Goal: Information Seeking & Learning: Learn about a topic

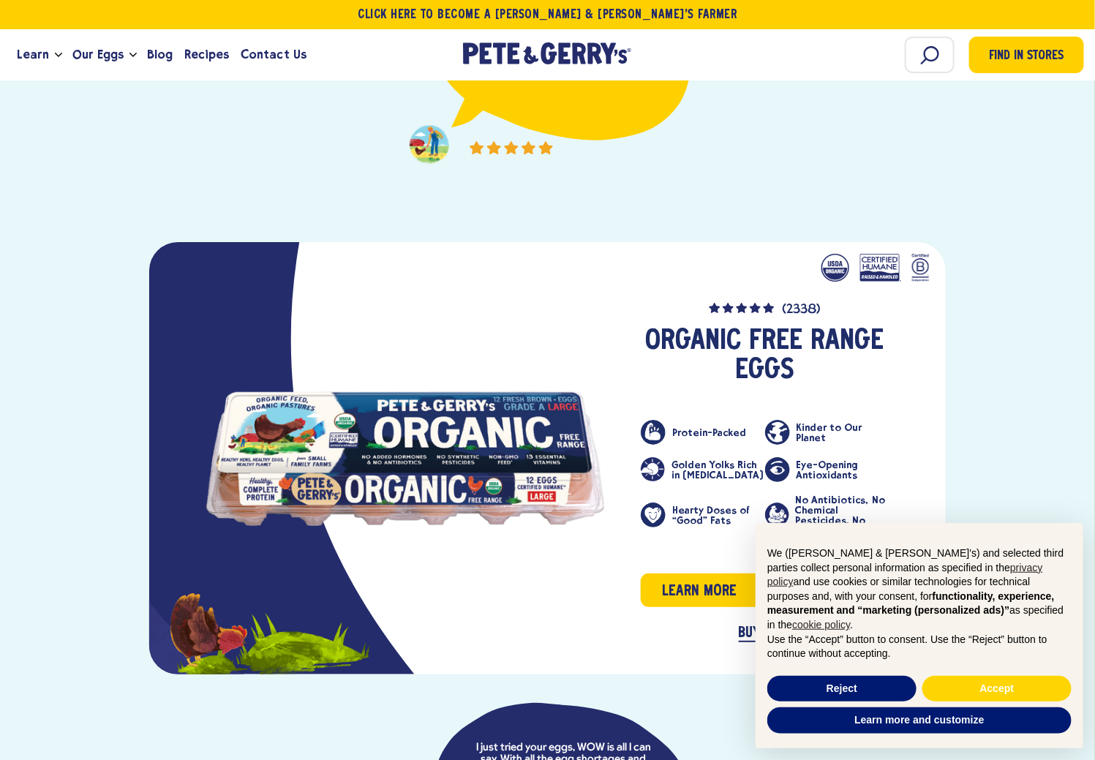
scroll to position [2048, 0]
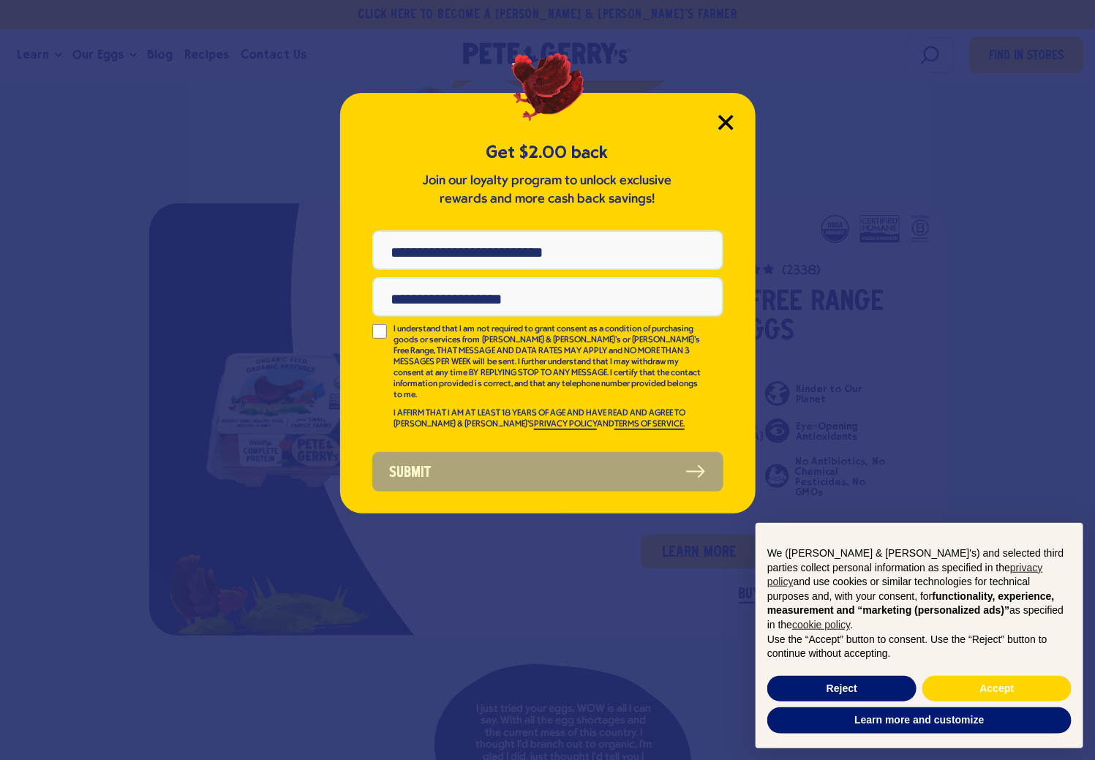
click at [722, 115] on icon "Close Modal" at bounding box center [725, 122] width 15 height 15
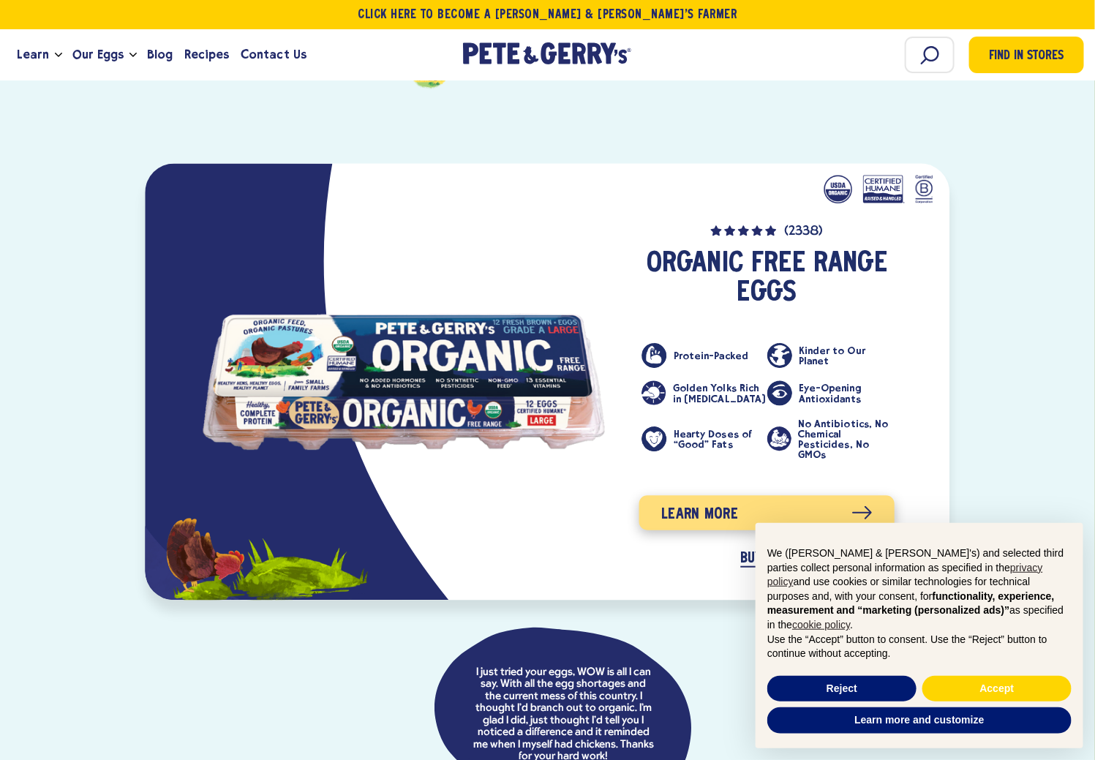
scroll to position [2121, 0]
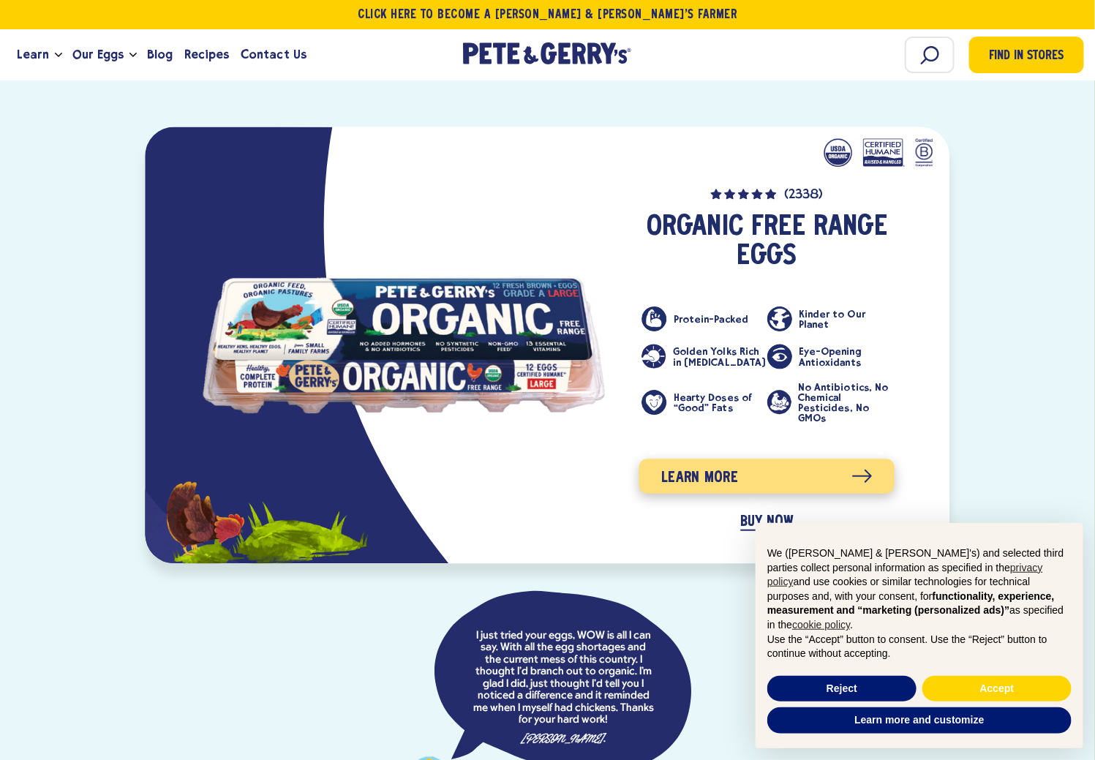
click at [761, 459] on link "Learn more" at bounding box center [766, 476] width 255 height 34
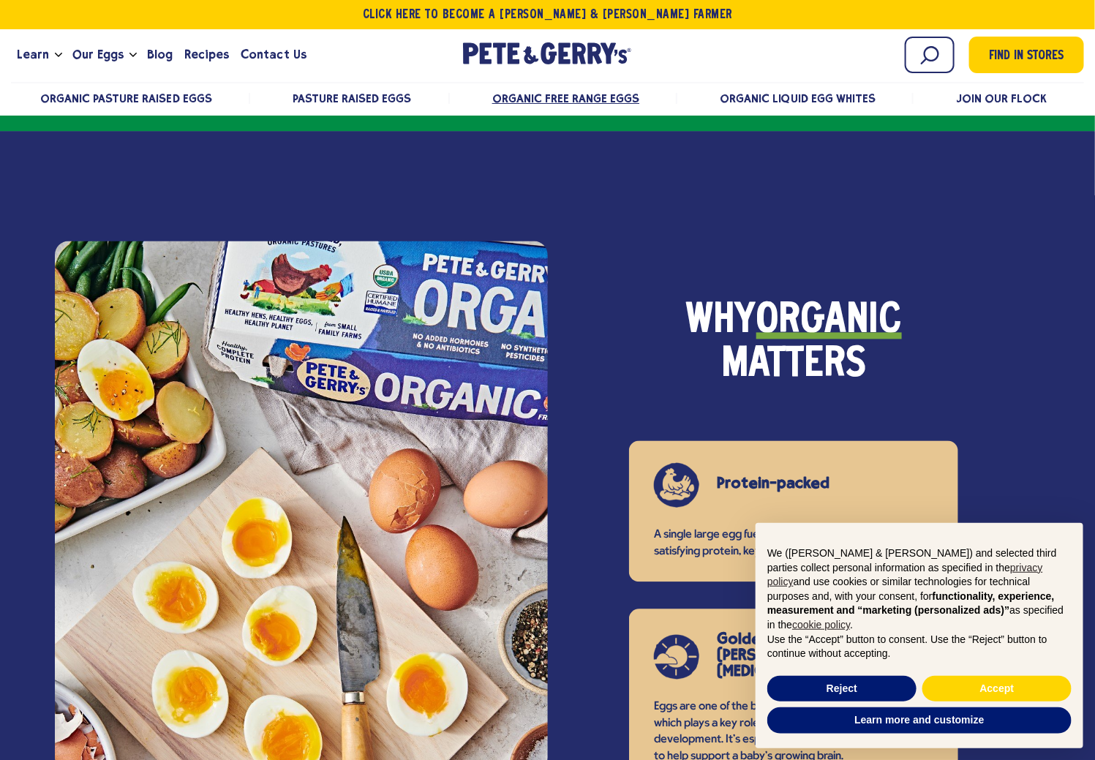
scroll to position [951, 0]
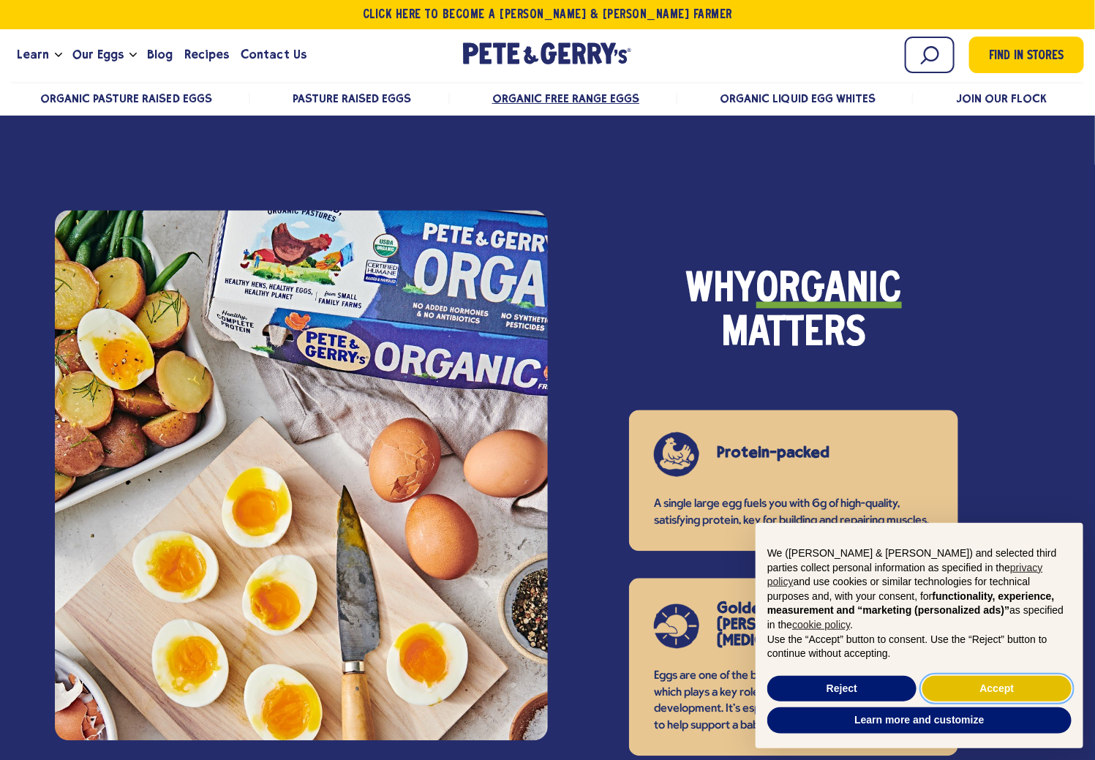
click at [995, 686] on button "Accept" at bounding box center [996, 689] width 149 height 26
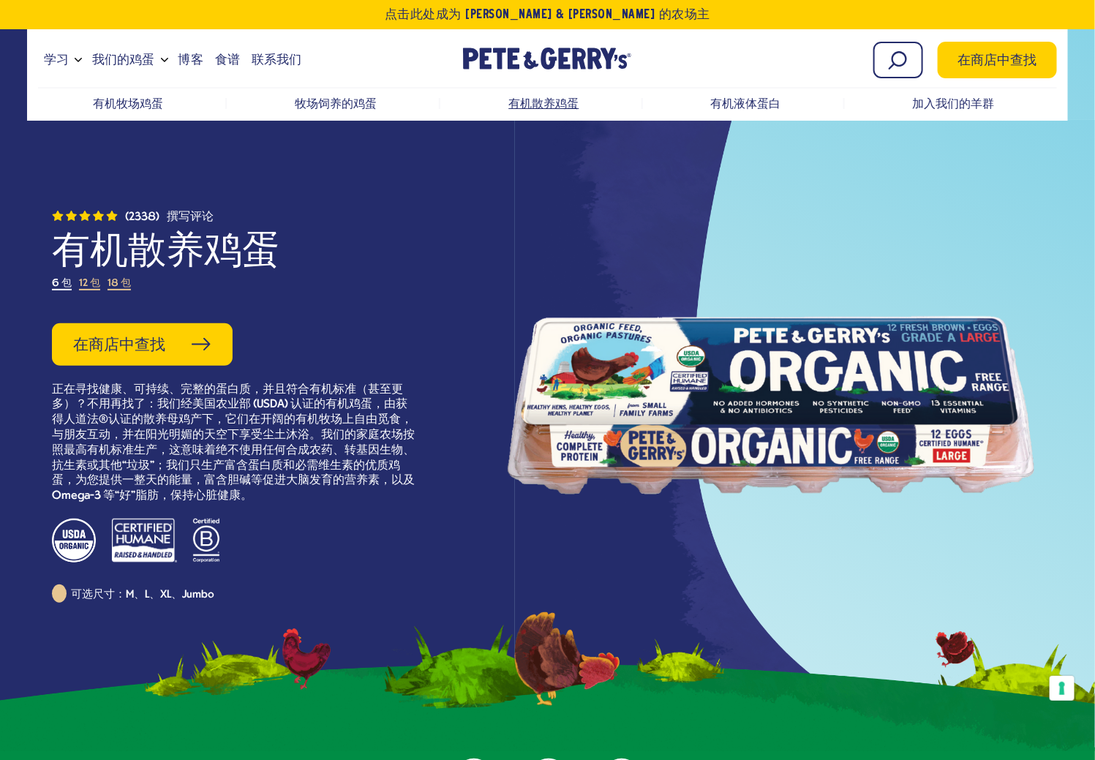
scroll to position [0, 0]
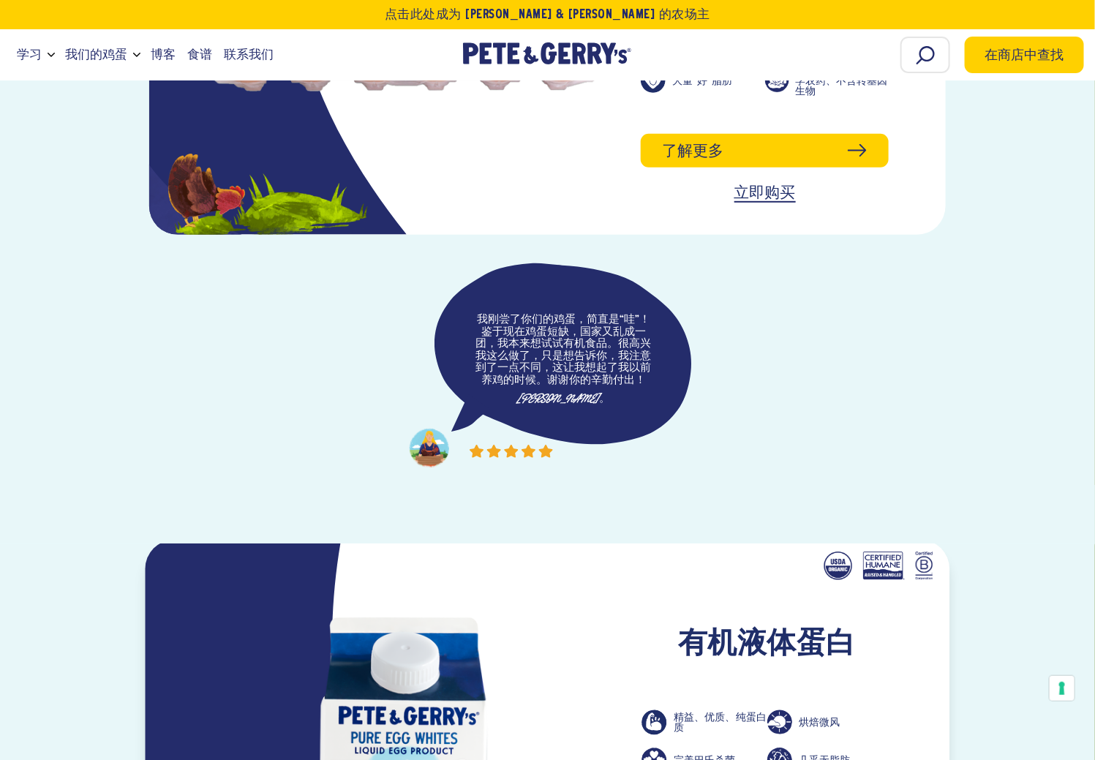
scroll to position [2778, 0]
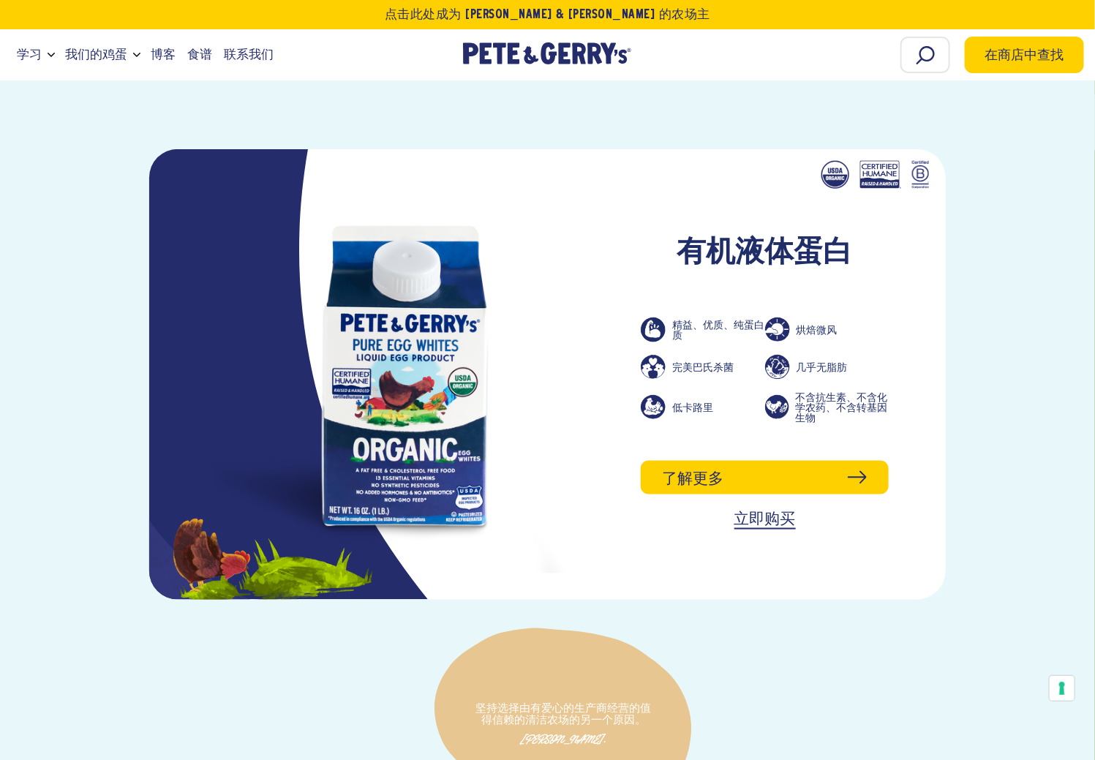
click at [954, 314] on div "有机液体蛋白 精益、优质、纯蛋白质 烘焙微风 完美巴氏杀菌 几乎无脂肪 低卡路里 不含抗生素、不含化学农药、不含转基因生物 了解更多 立即购买 珍妮·S." at bounding box center [547, 486] width 912 height 674
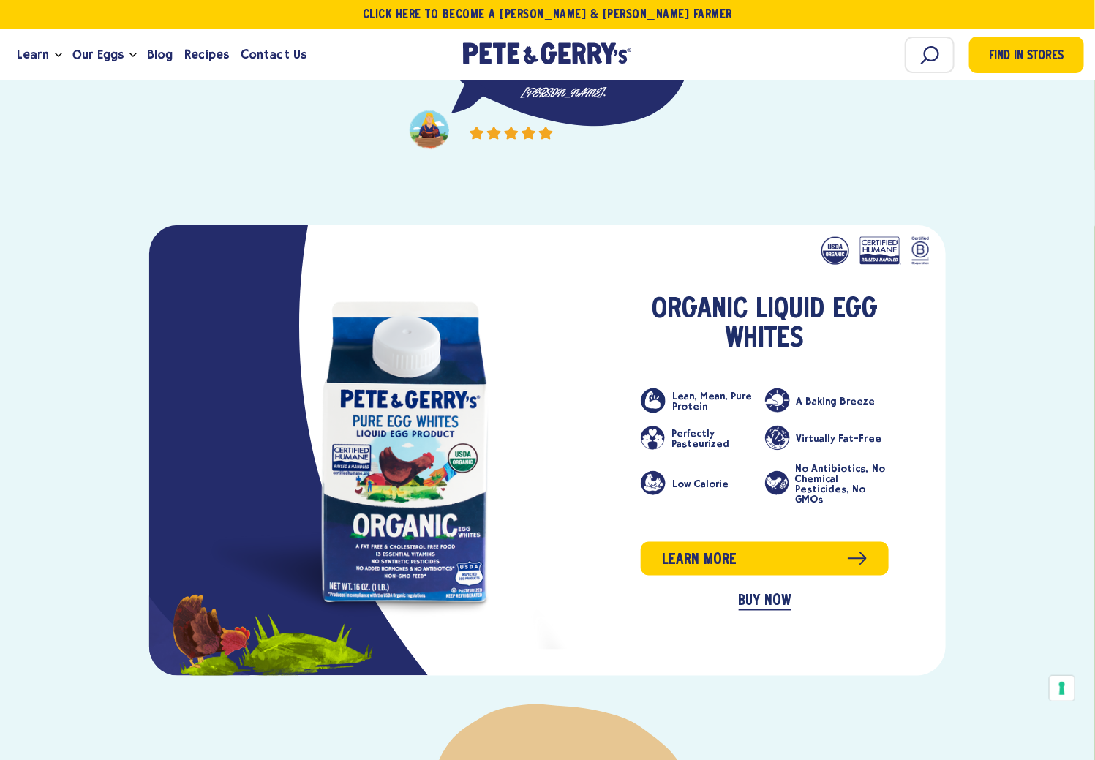
scroll to position [2800, 0]
